Goal: Transaction & Acquisition: Obtain resource

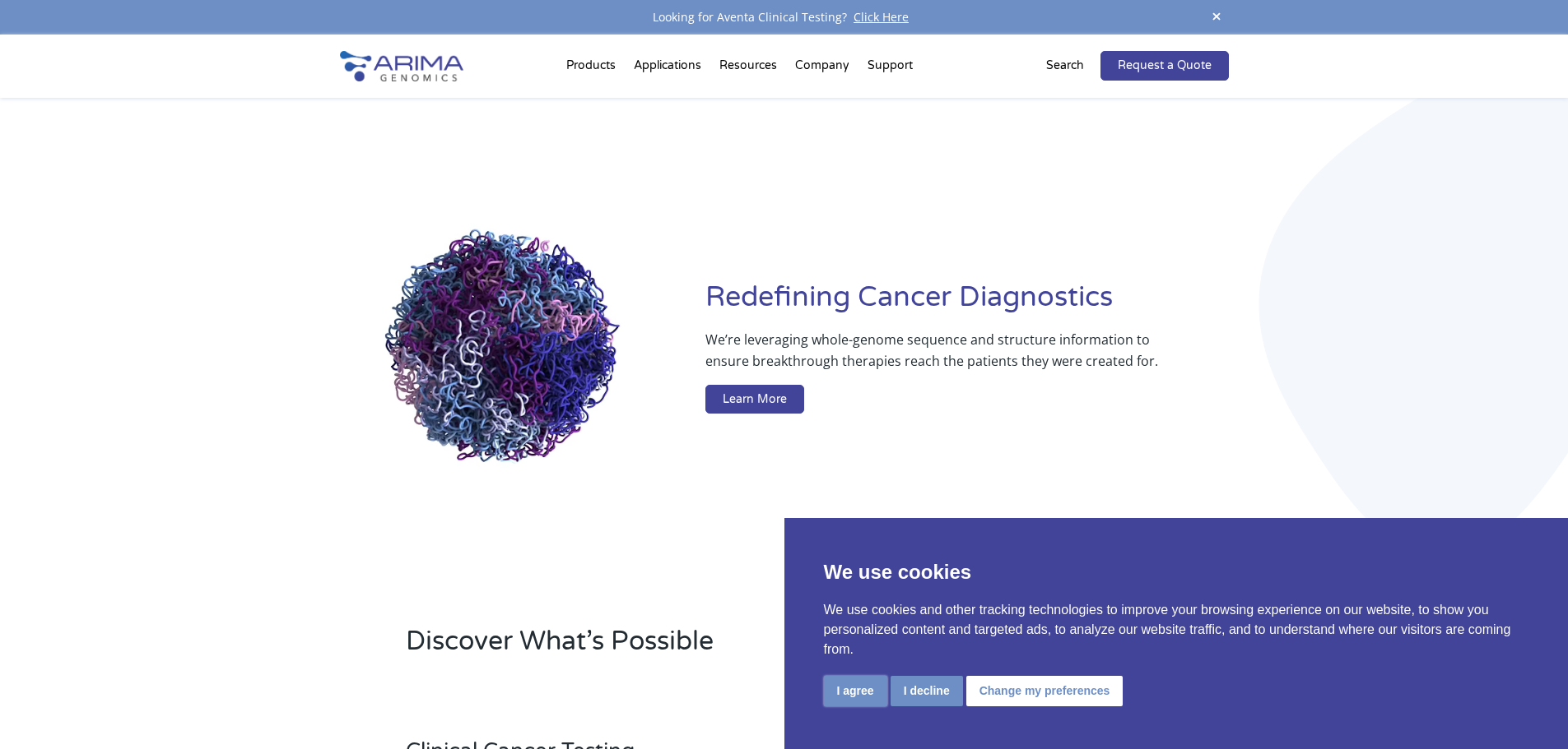
click at [863, 687] on button "I agree" at bounding box center [856, 691] width 63 height 31
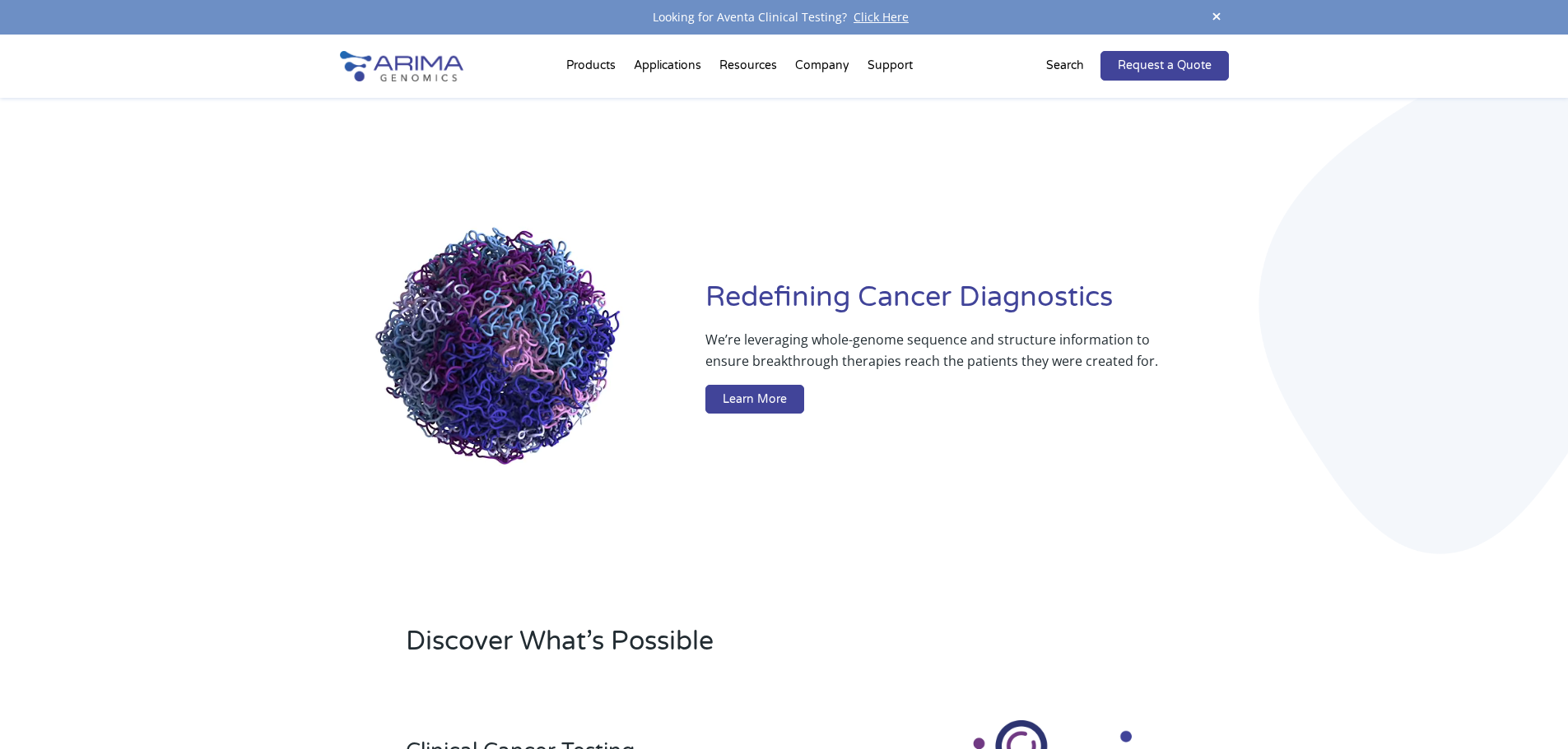
click at [1155, 610] on div "Discover What’s Possible" at bounding box center [784, 647] width 889 height 94
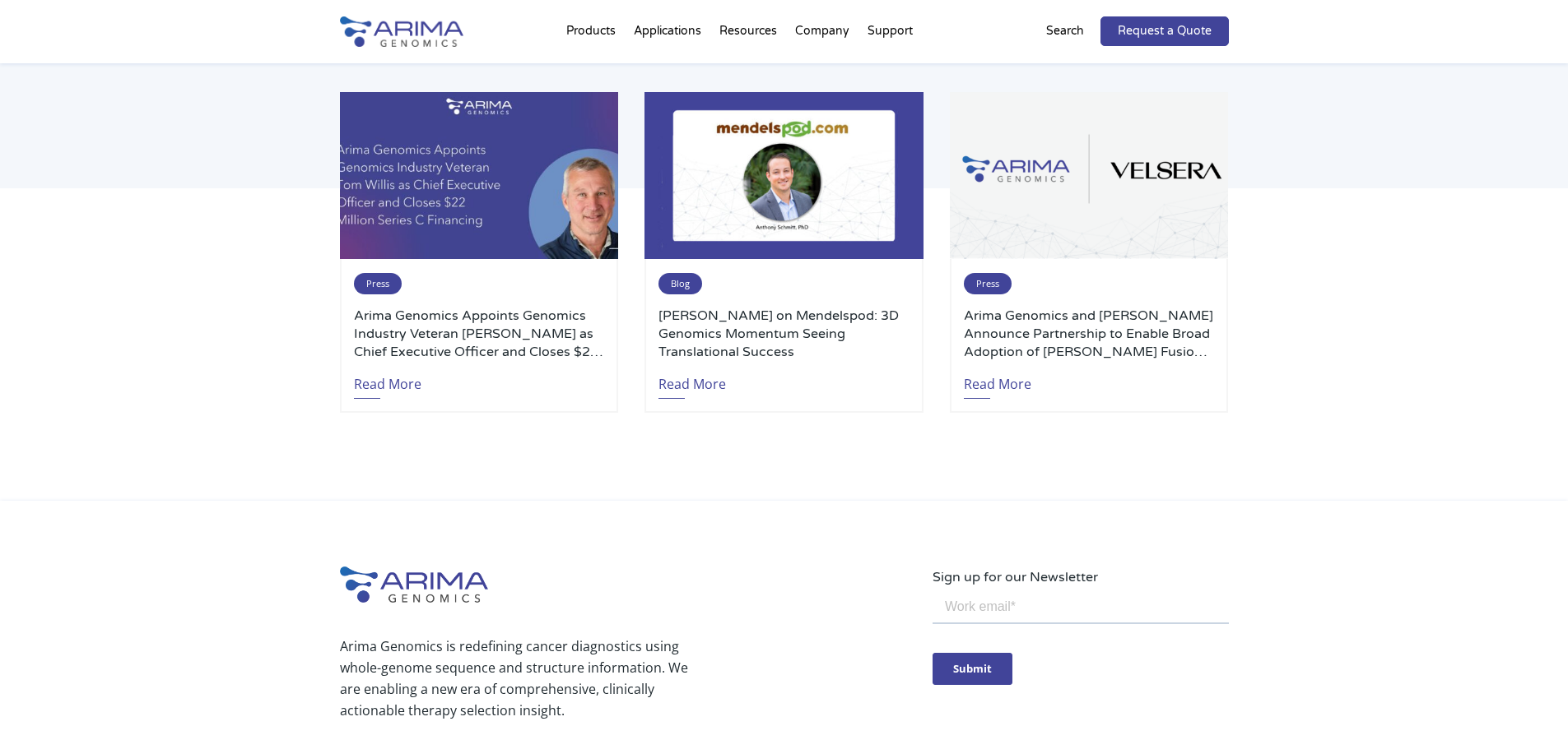
scroll to position [3867, 0]
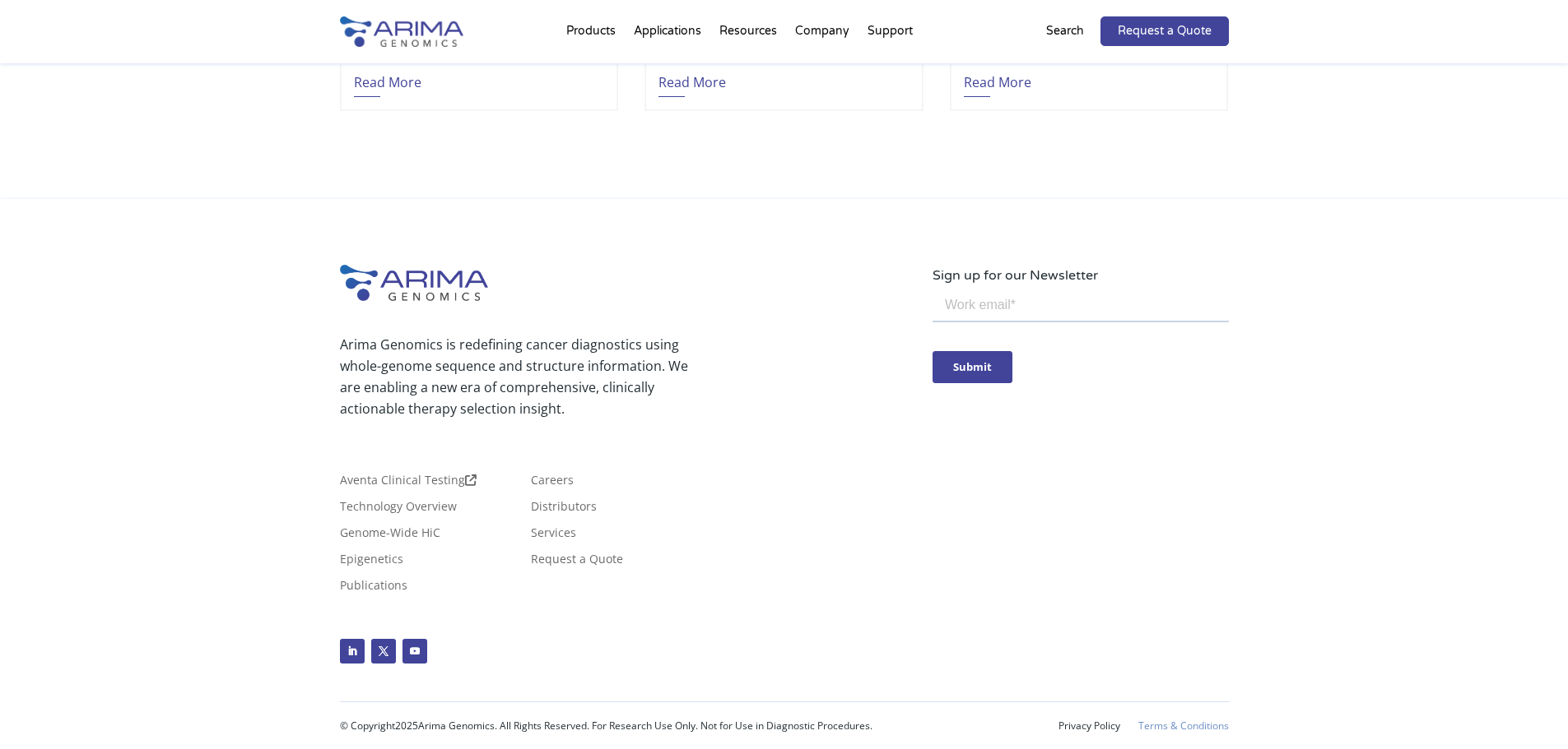
click at [1157, 727] on link "Terms & Conditions" at bounding box center [1183, 726] width 91 height 11
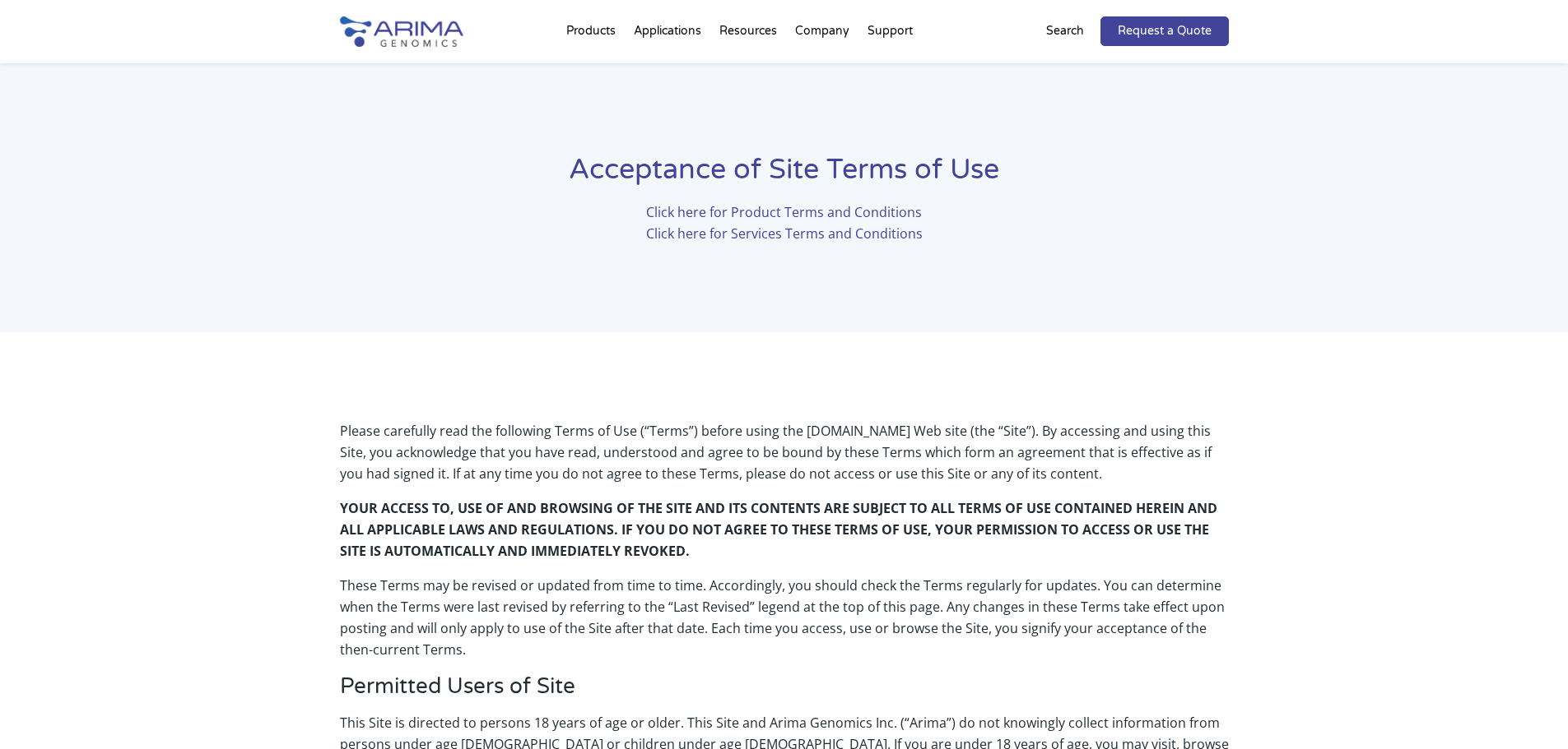
click at [734, 211] on link "Click here for Product Terms and Conditions" at bounding box center [783, 212] width 275 height 18
click at [736, 229] on link "Click here for Services Terms and Conditions" at bounding box center [784, 233] width 276 height 18
drag, startPoint x: 963, startPoint y: 410, endPoint x: 959, endPoint y: 423, distance: 13.6
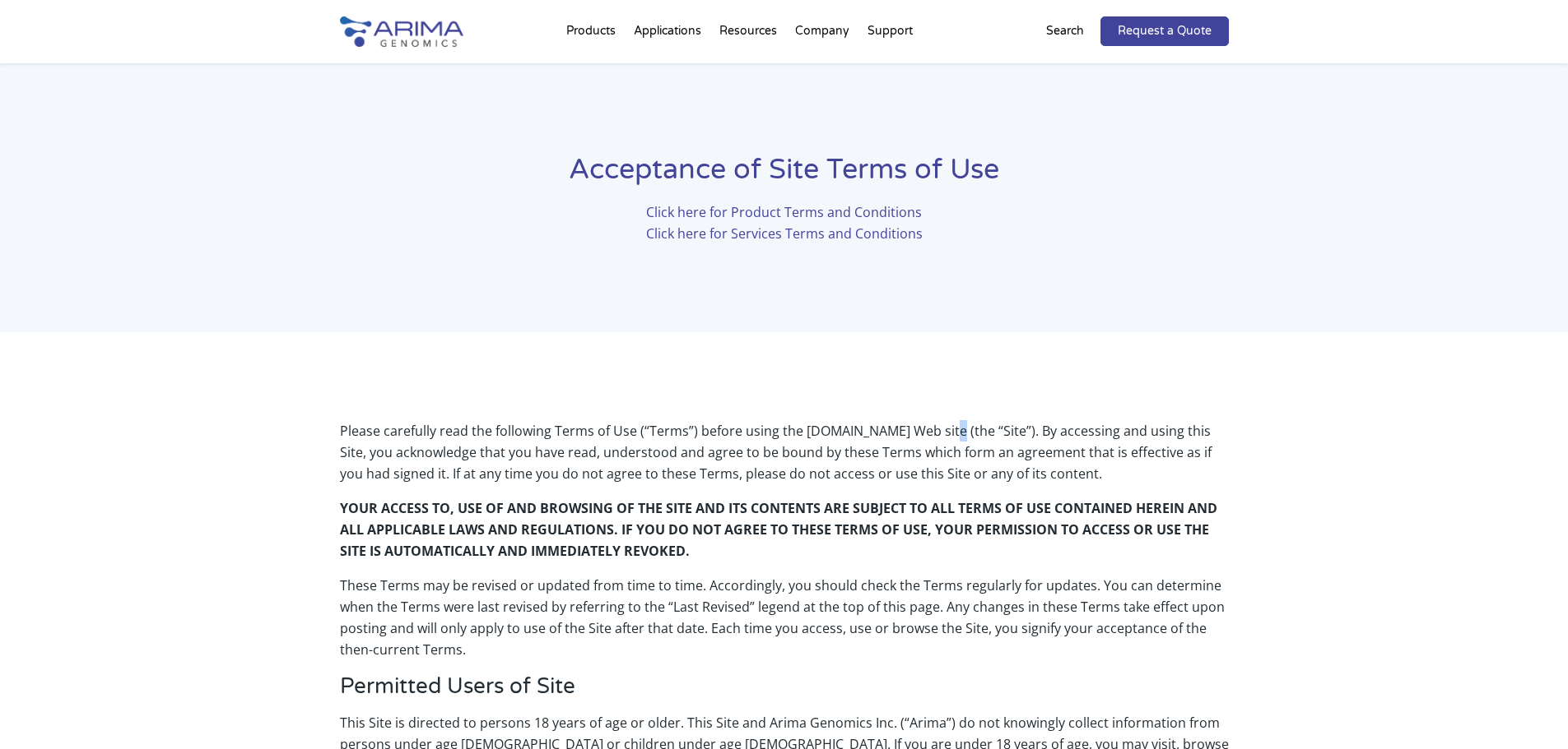
click at [959, 423] on p "Please carefully read the following Terms of Use (“Terms”) before using the www…" at bounding box center [784, 459] width 889 height 77
click at [1052, 30] on p "Search" at bounding box center [1065, 31] width 38 height 21
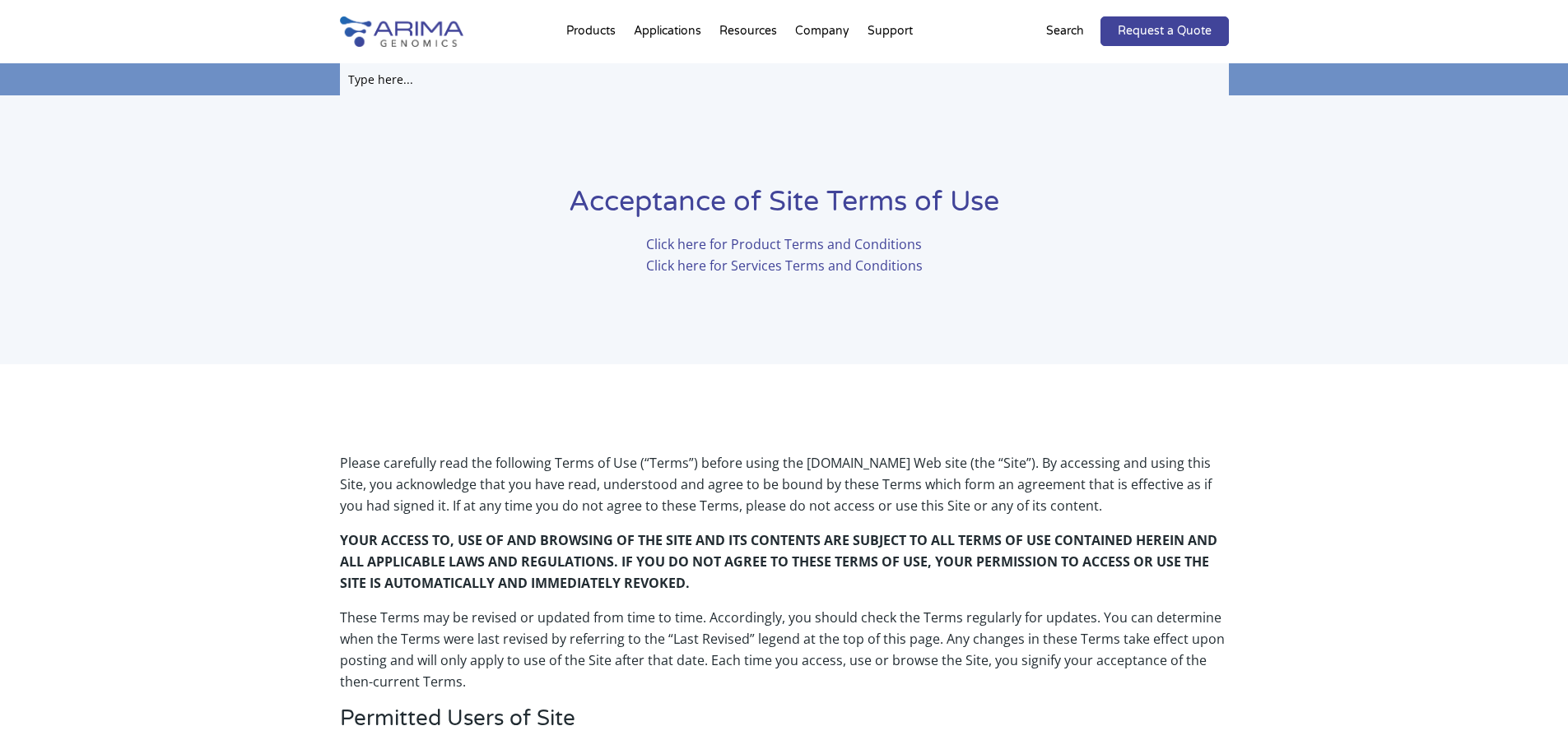
click at [989, 66] on input "text" at bounding box center [784, 79] width 889 height 32
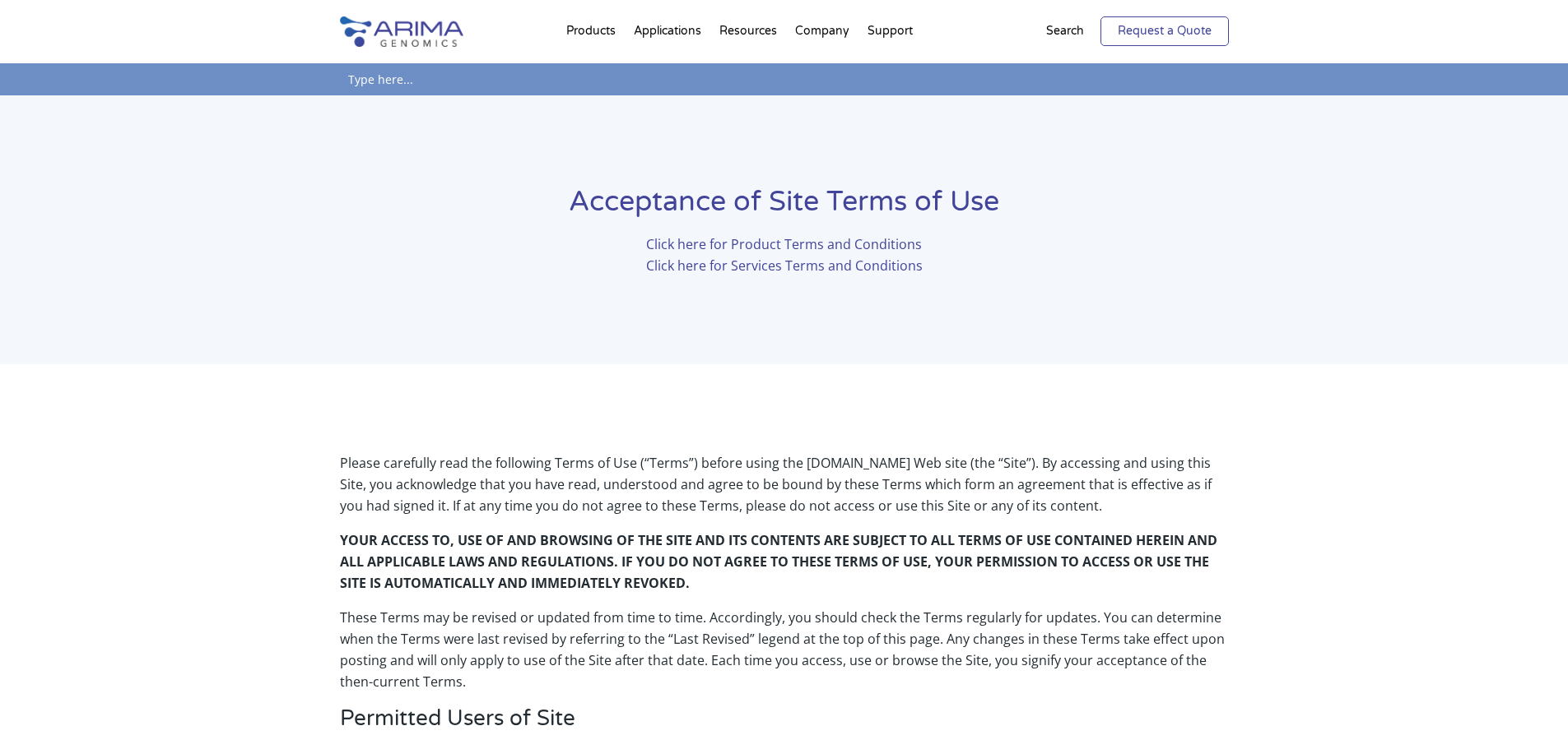
click at [1176, 24] on link "Request a Quote" at bounding box center [1165, 32] width 129 height 30
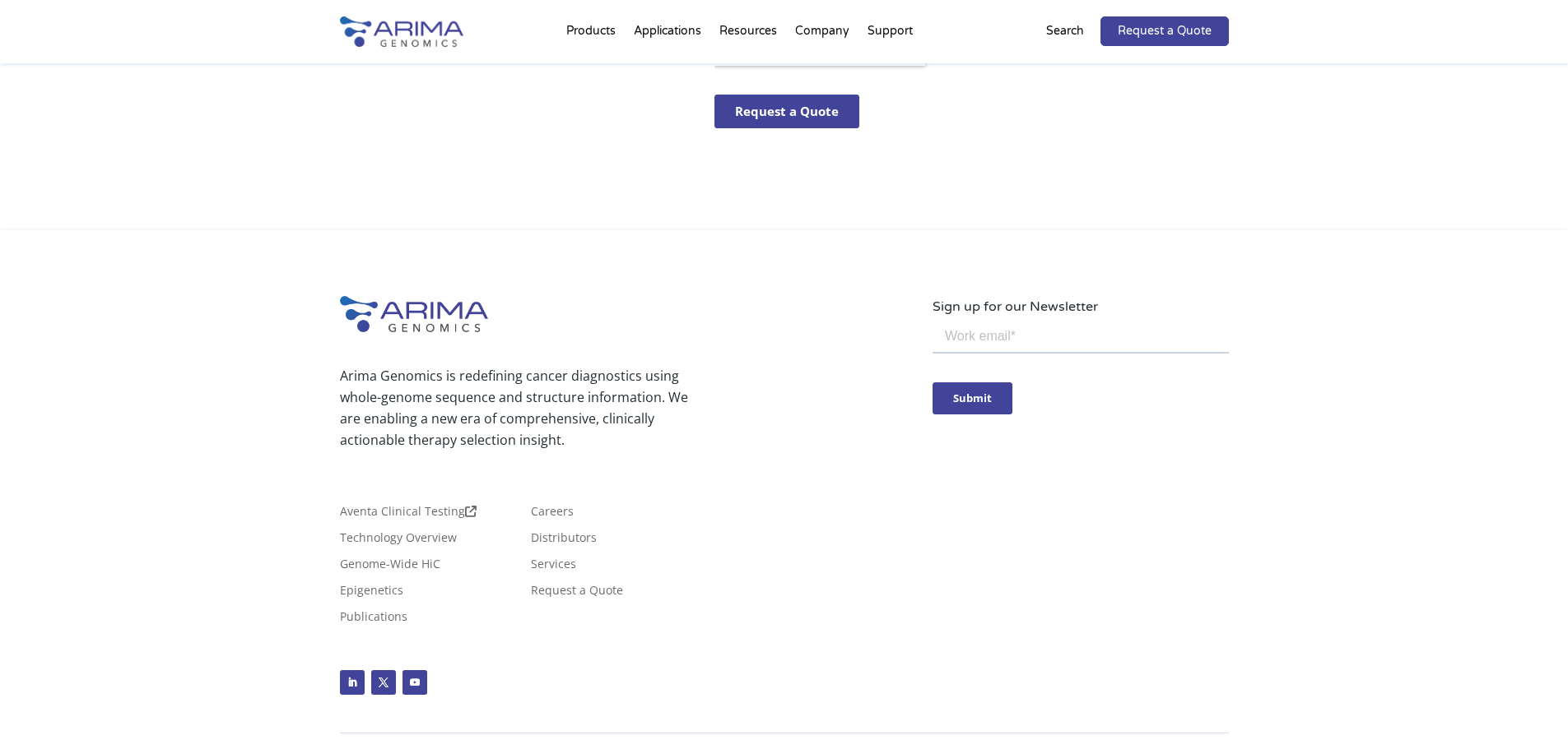
scroll to position [893, 0]
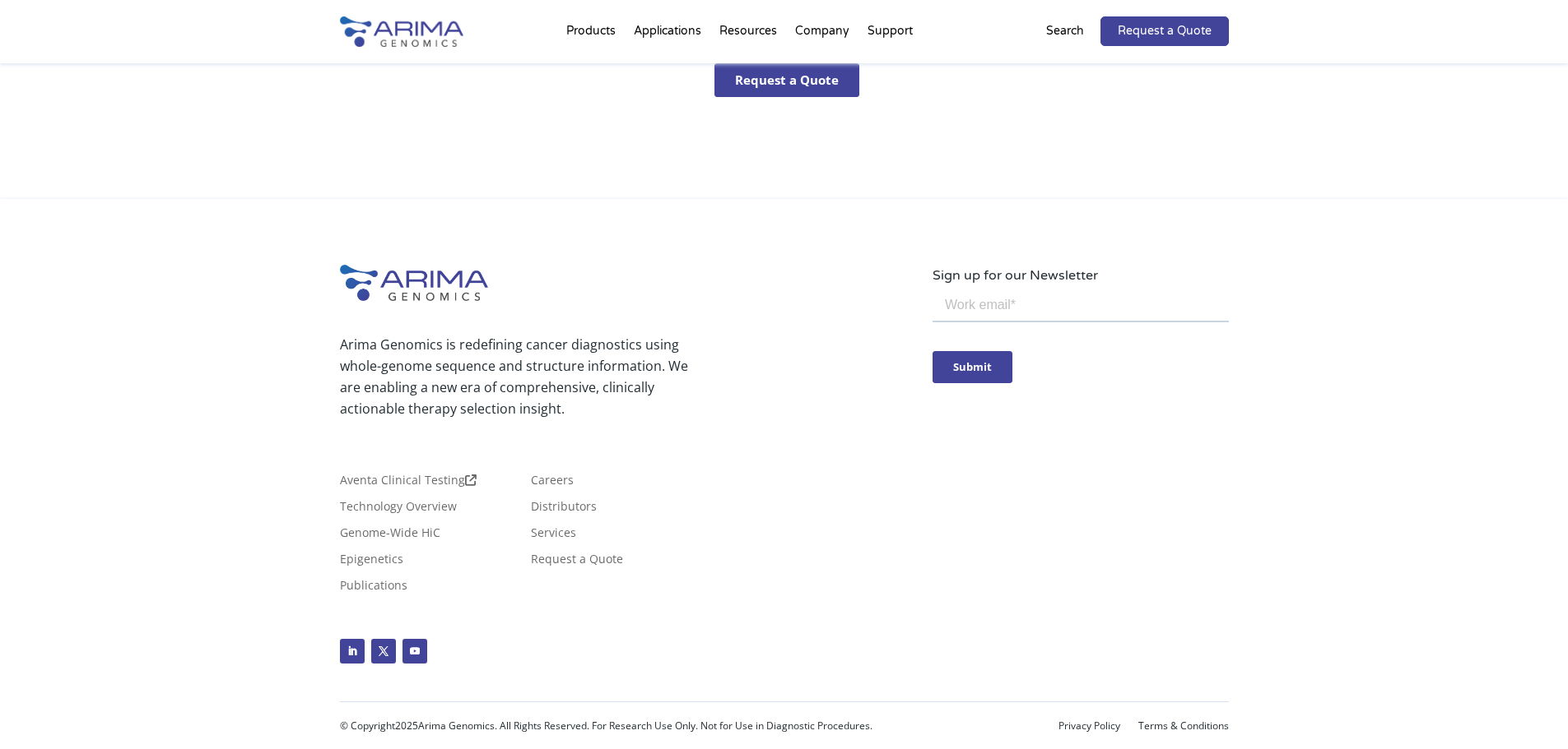
click at [699, 541] on li "Services" at bounding box center [620, 540] width 177 height 26
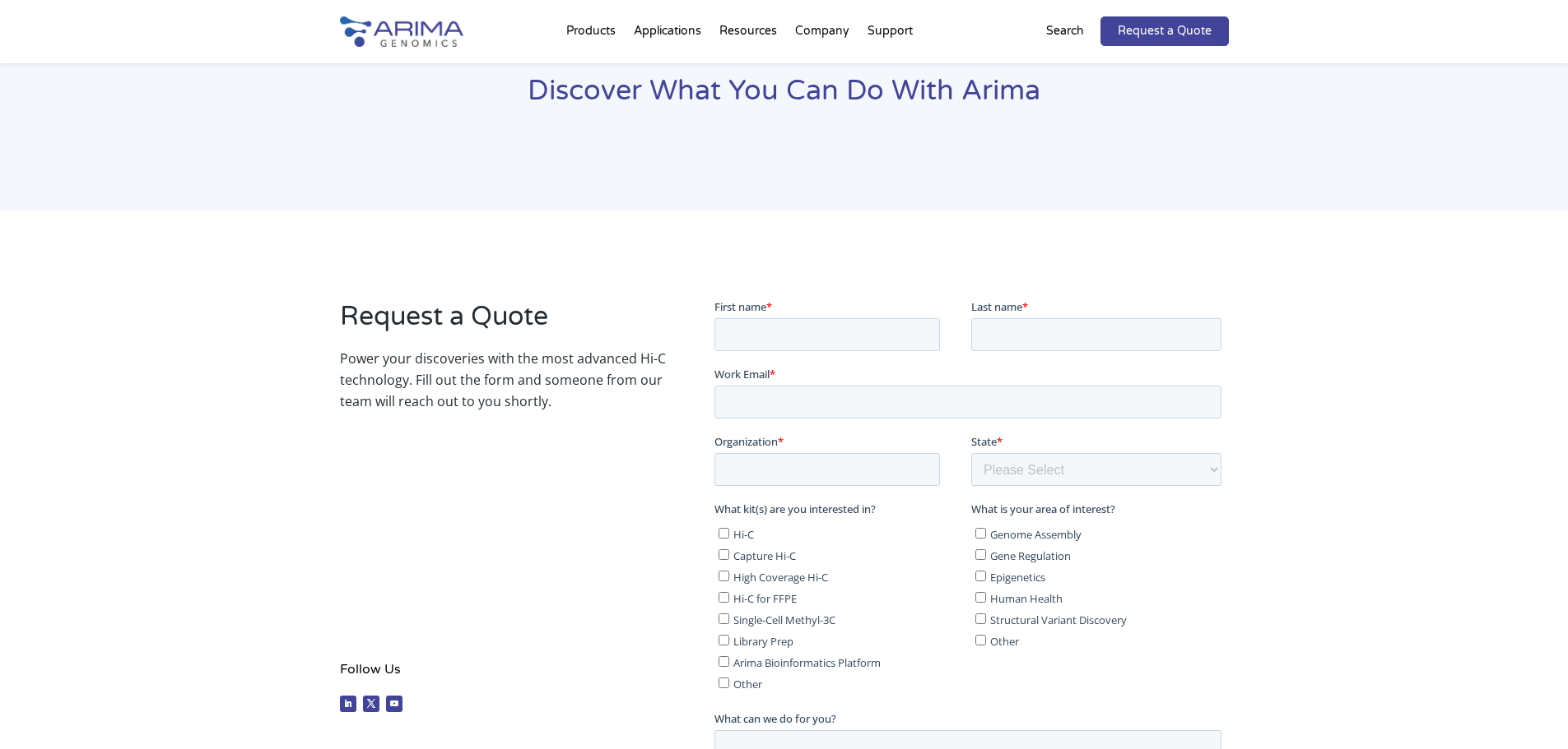
scroll to position [0, 0]
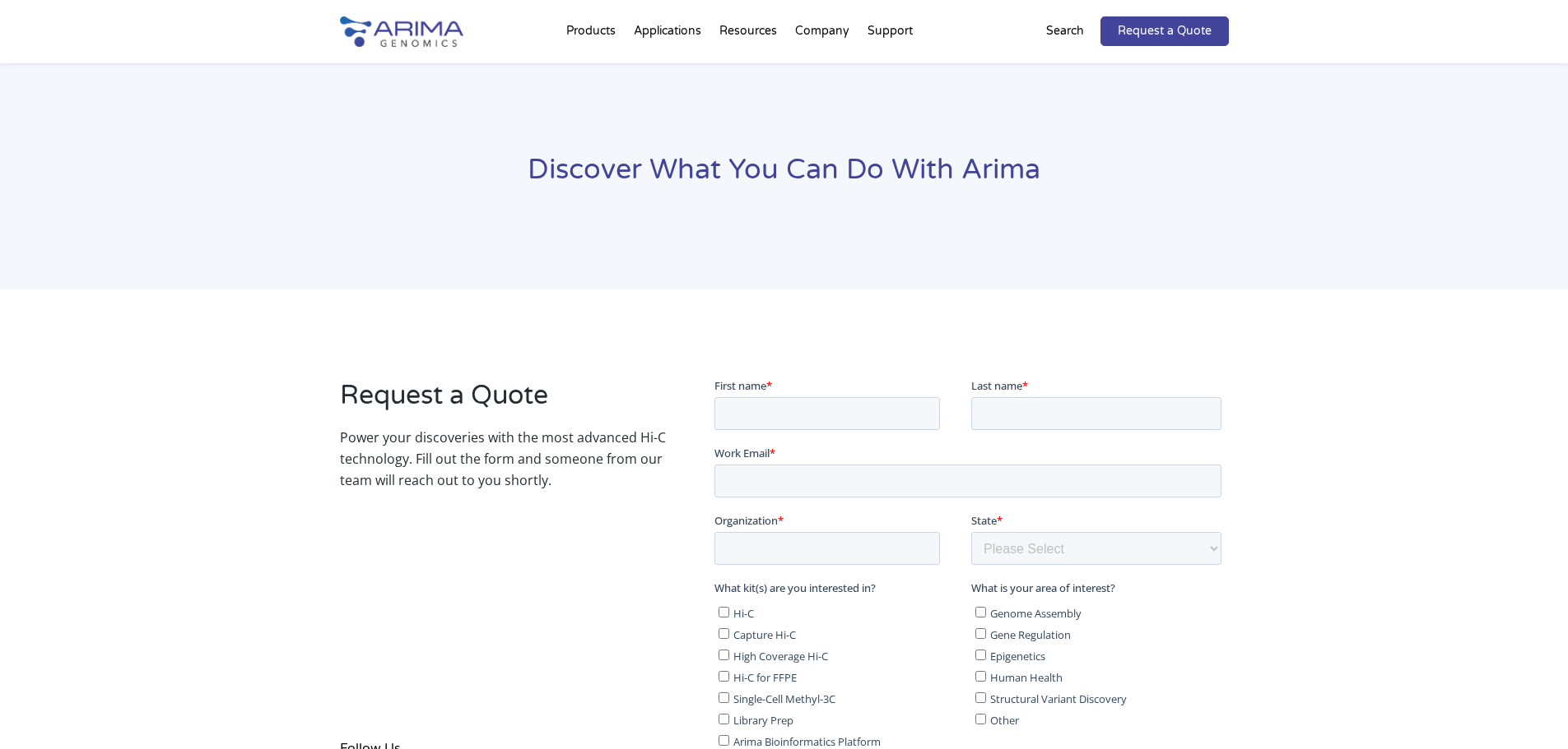
click at [419, 24] on img at bounding box center [401, 32] width 123 height 31
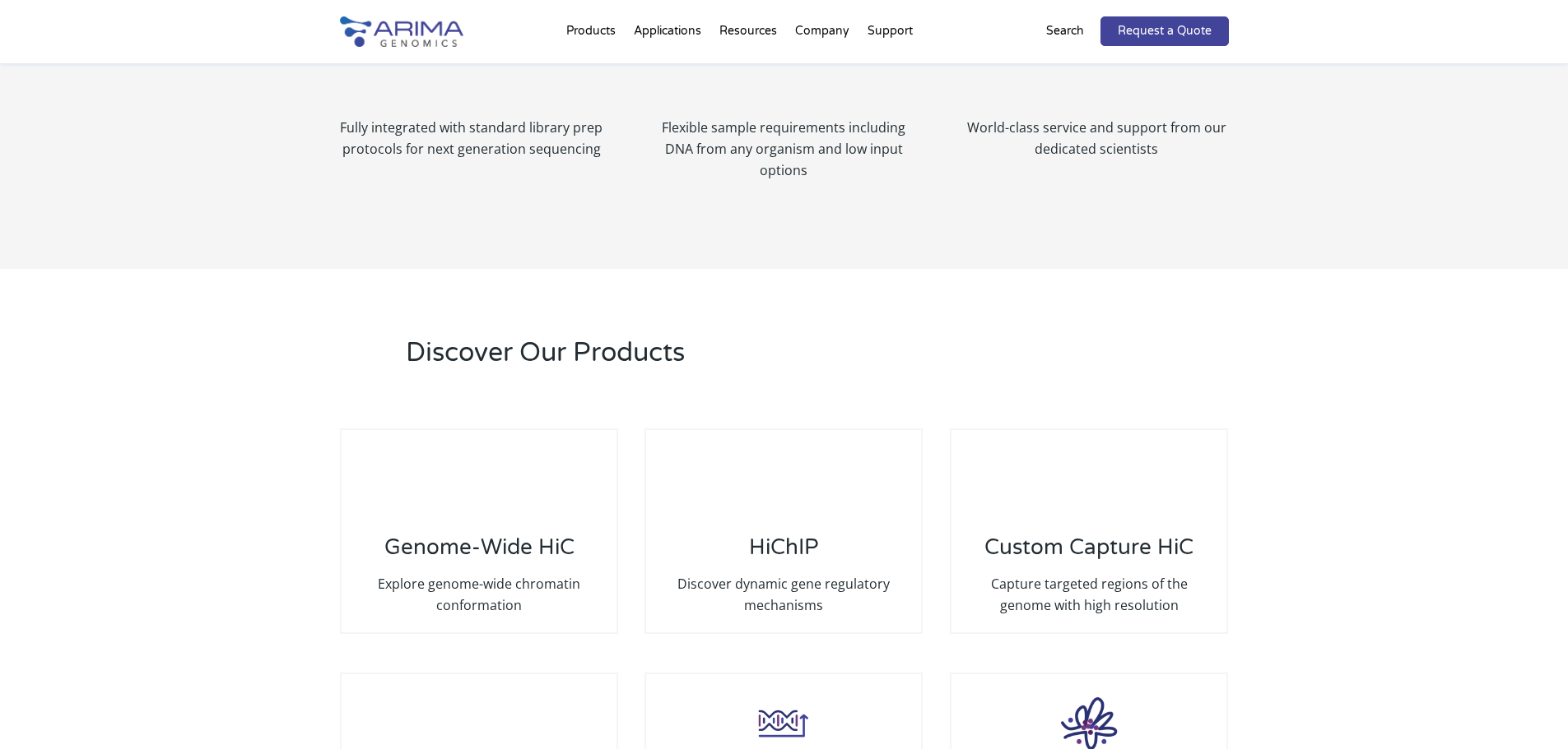
scroll to position [3833, 0]
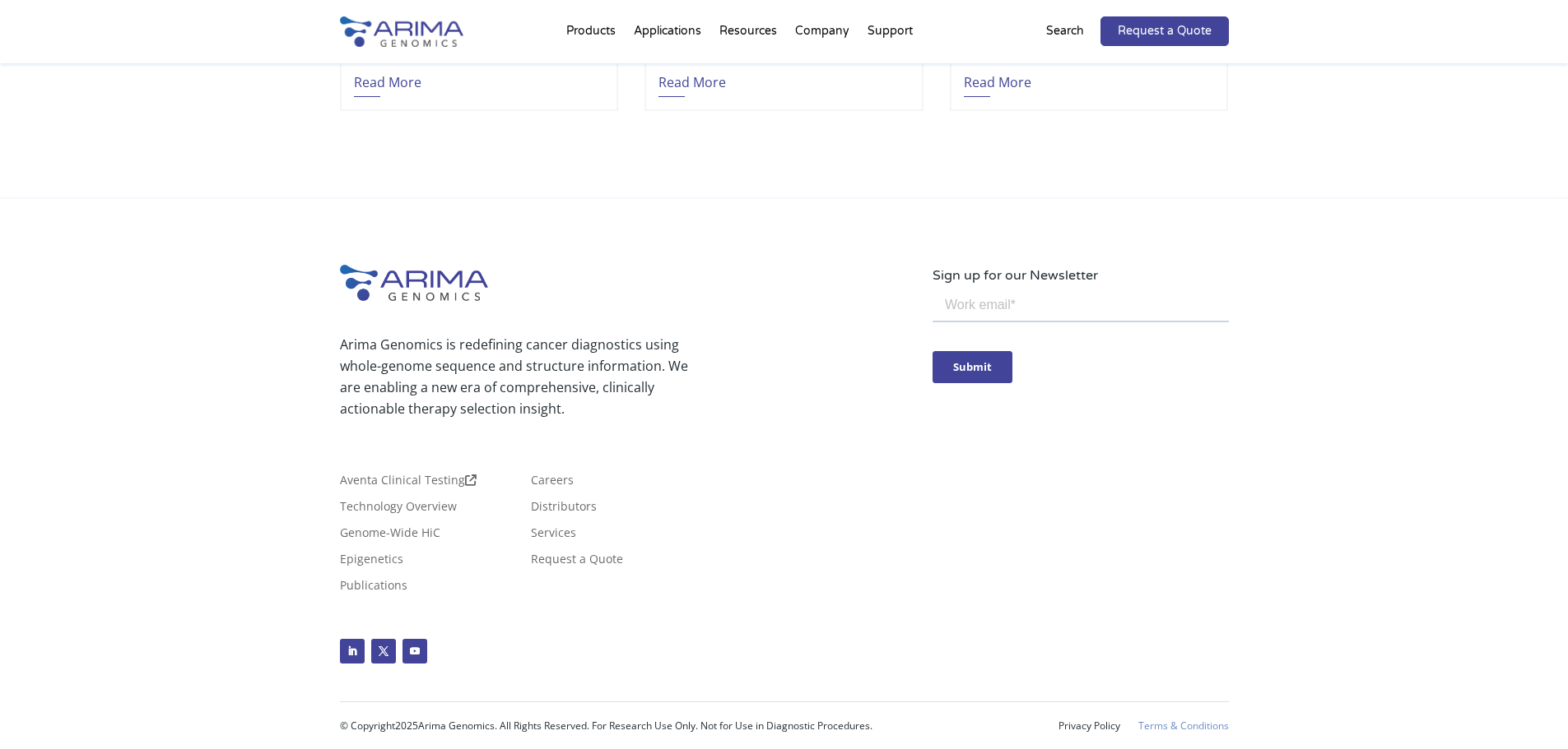
click at [1185, 729] on link "Terms & Conditions" at bounding box center [1183, 726] width 91 height 11
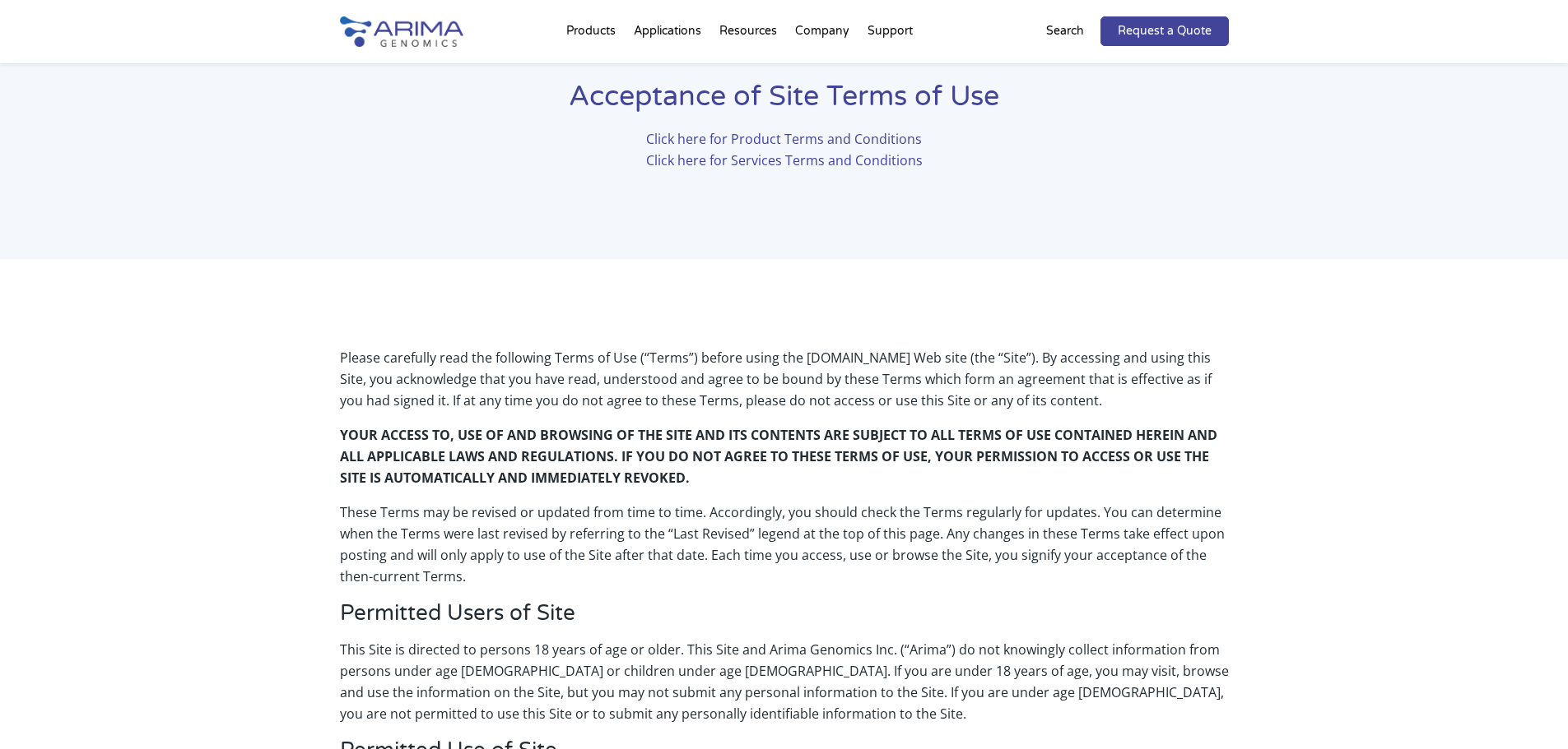
scroll to position [66, 0]
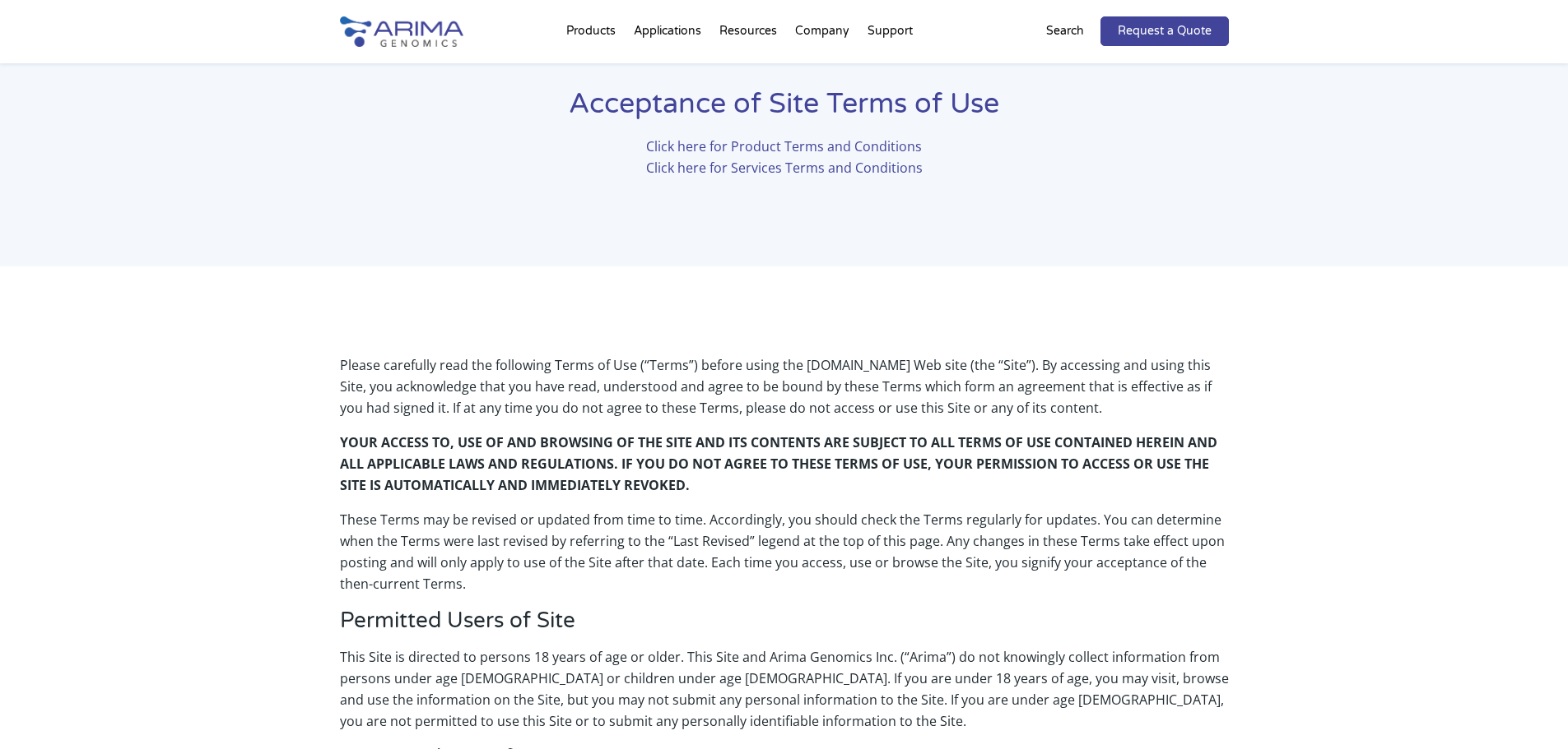
click at [836, 149] on link "Click here for Product Terms and Conditions" at bounding box center [783, 146] width 275 height 18
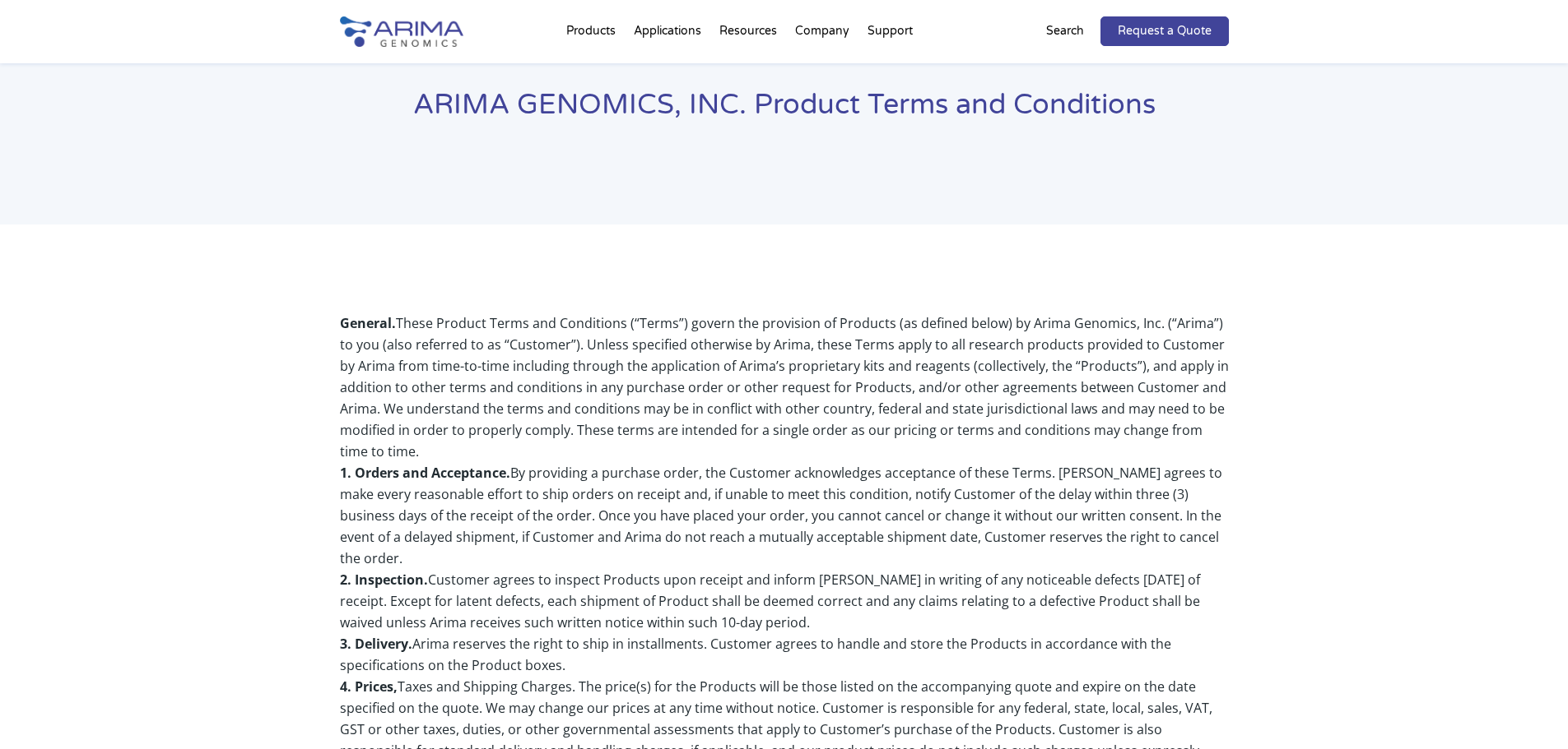
scroll to position [66, 0]
click at [423, 35] on img at bounding box center [401, 32] width 123 height 31
